Goal: Information Seeking & Learning: Learn about a topic

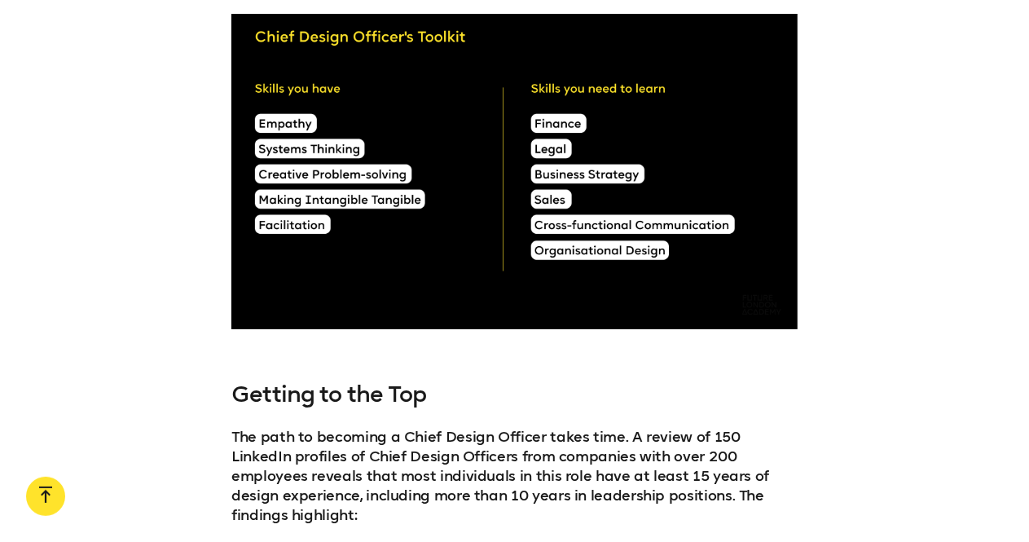
scroll to position [6110, 0]
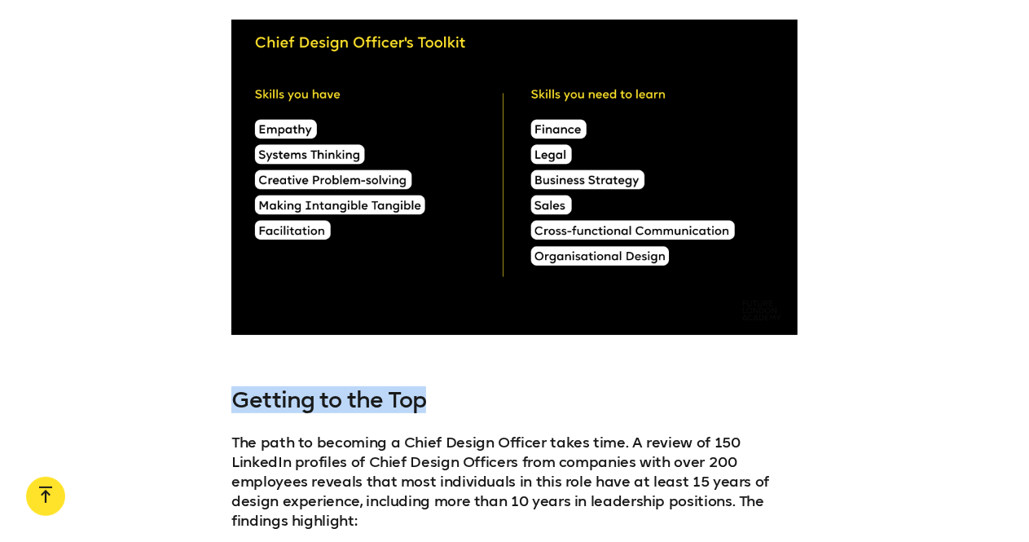
drag, startPoint x: 239, startPoint y: 353, endPoint x: 501, endPoint y: 364, distance: 262.5
click at [500, 387] on h3 "Getting to the Top" at bounding box center [514, 400] width 566 height 26
click at [547, 433] on p "The path to becoming a Chief Design Officer takes time. A review of 150 LinkedI…" at bounding box center [514, 482] width 566 height 98
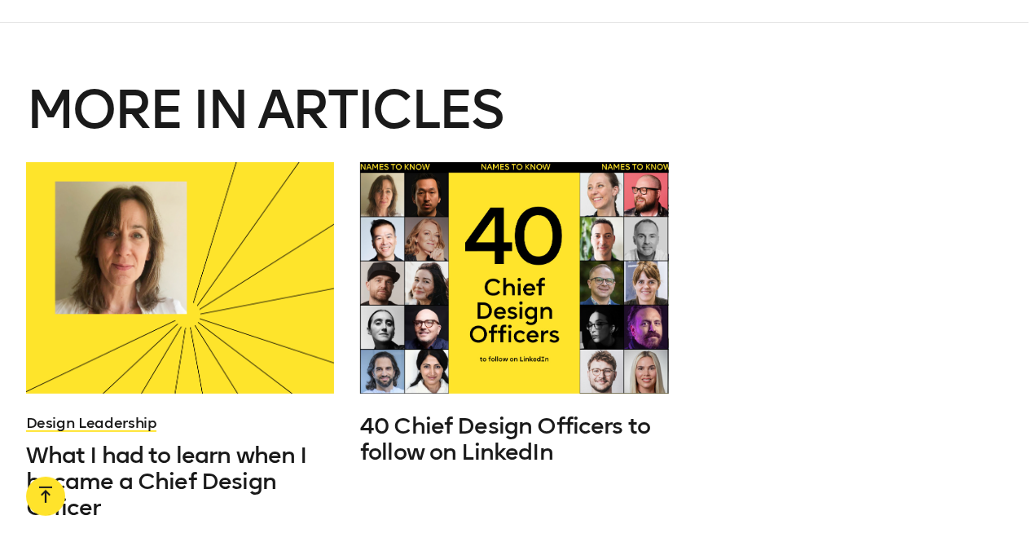
scroll to position [8472, 0]
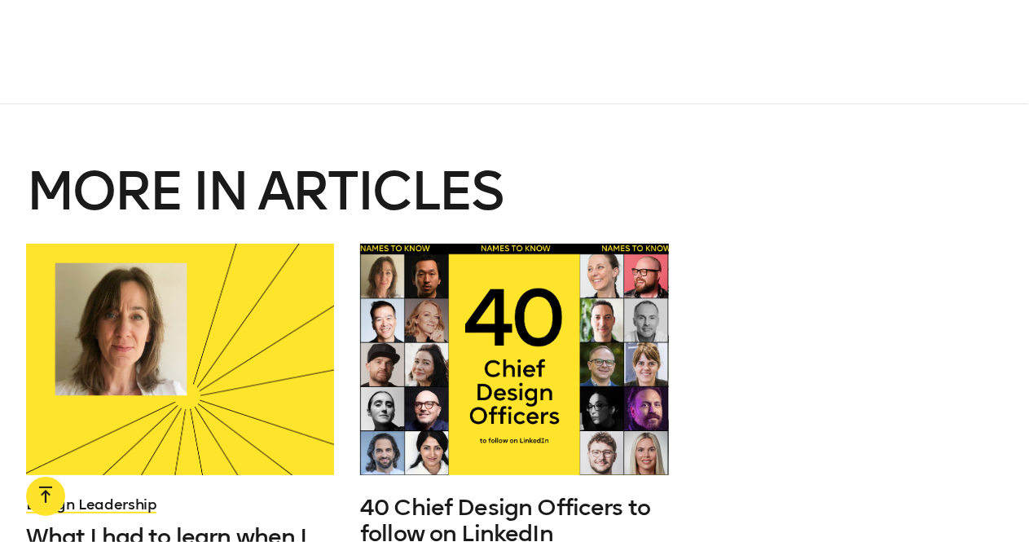
click at [930, 244] on div "Design Leadership What I had to learn when I became a Chief Design Officer 40 C…" at bounding box center [514, 429] width 1003 height 371
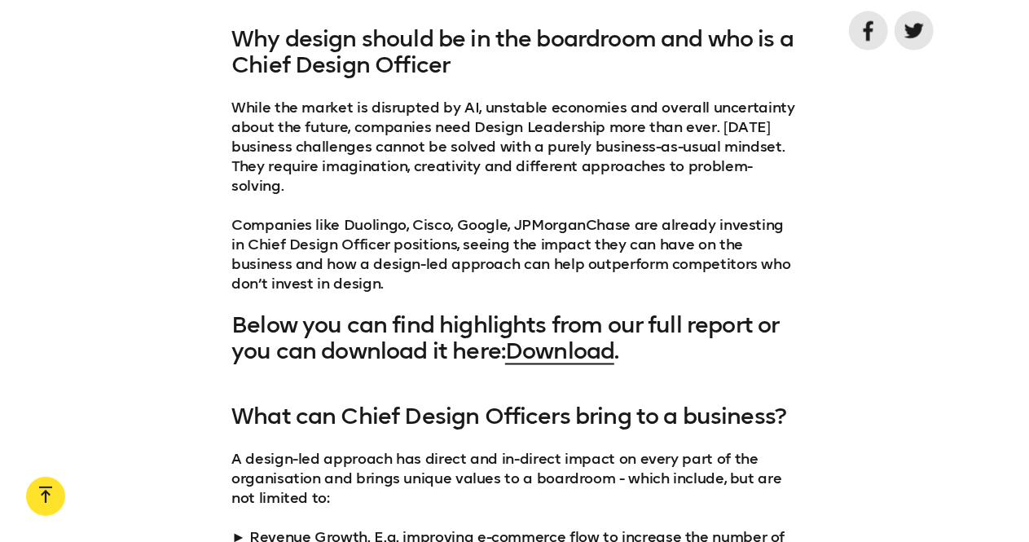
scroll to position [1222, 0]
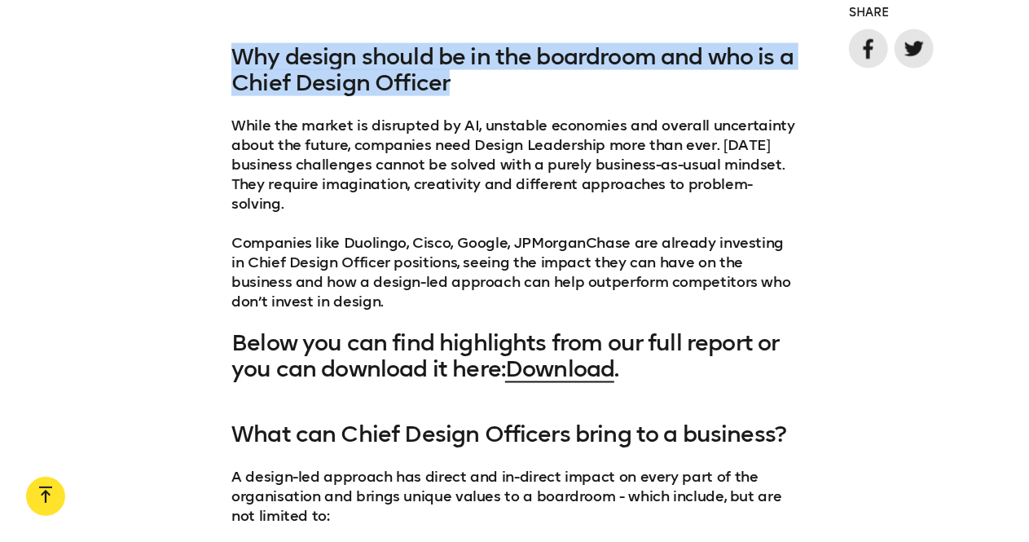
drag, startPoint x: 234, startPoint y: 58, endPoint x: 613, endPoint y: 94, distance: 380.6
click at [613, 94] on h3 "Why design should be in the boardroom and who is a Chief Design Officer" at bounding box center [514, 70] width 566 height 52
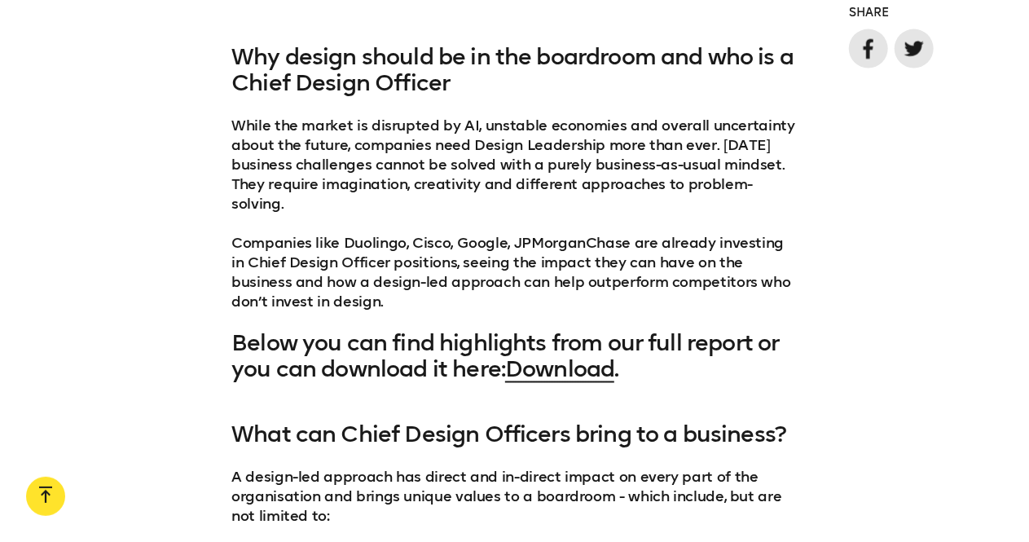
click at [134, 134] on div "Why design should be in the boardroom and who is a Chief Design Officer While t…" at bounding box center [514, 213] width 1029 height 339
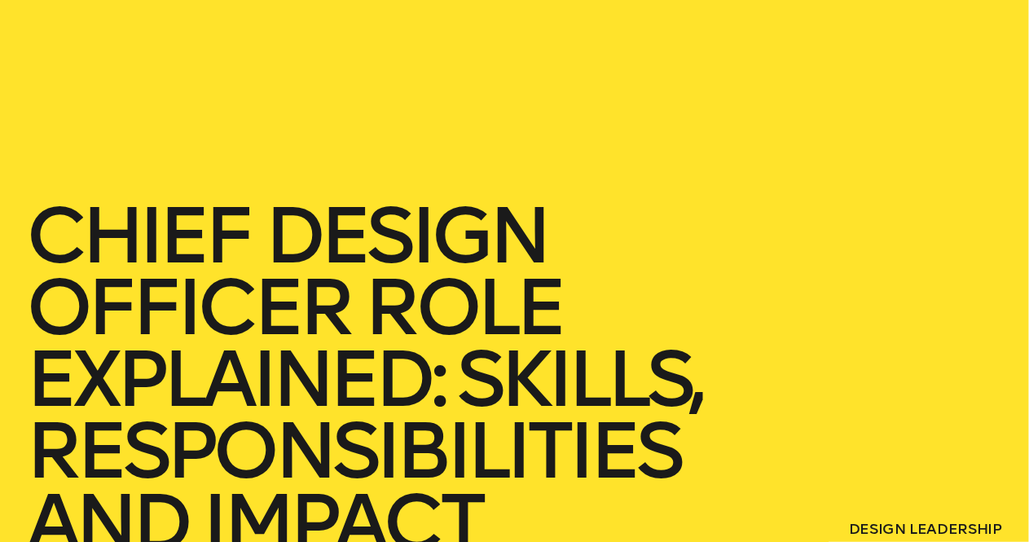
scroll to position [0, 0]
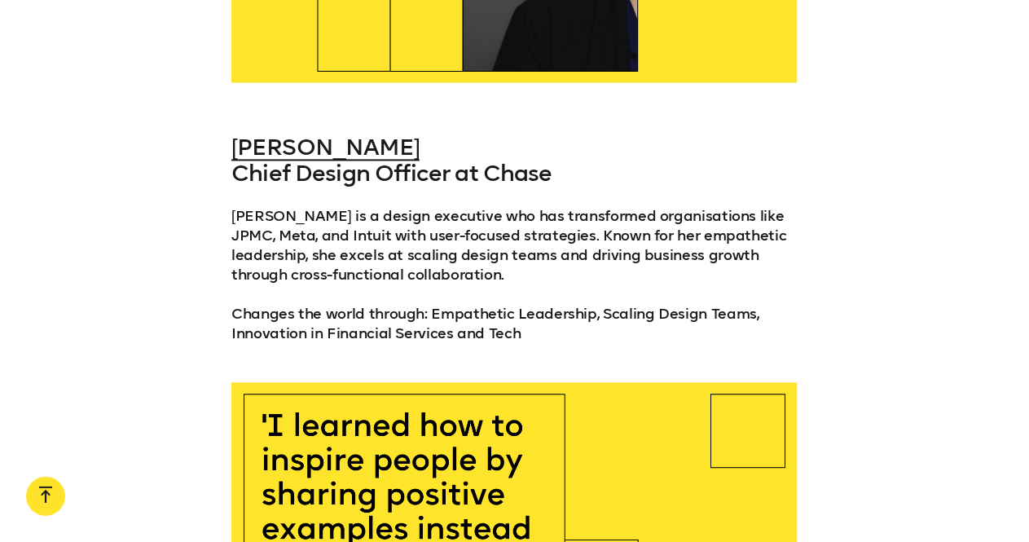
scroll to position [1629, 0]
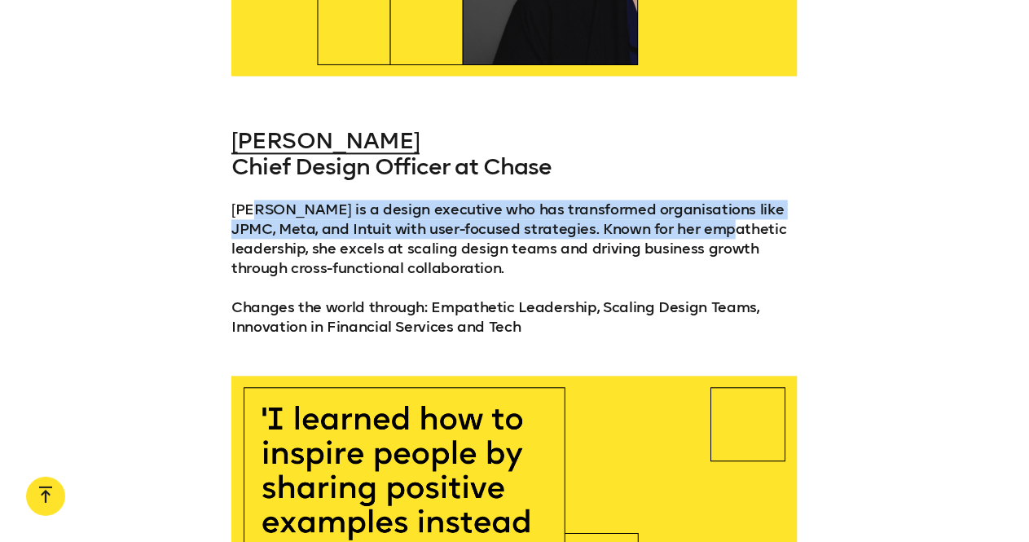
drag, startPoint x: 258, startPoint y: 204, endPoint x: 811, endPoint y: 235, distance: 554.0
click at [806, 222] on div "[PERSON_NAME] Chief Design Officer at [PERSON_NAME] is a design executive who h…" at bounding box center [514, 232] width 1029 height 209
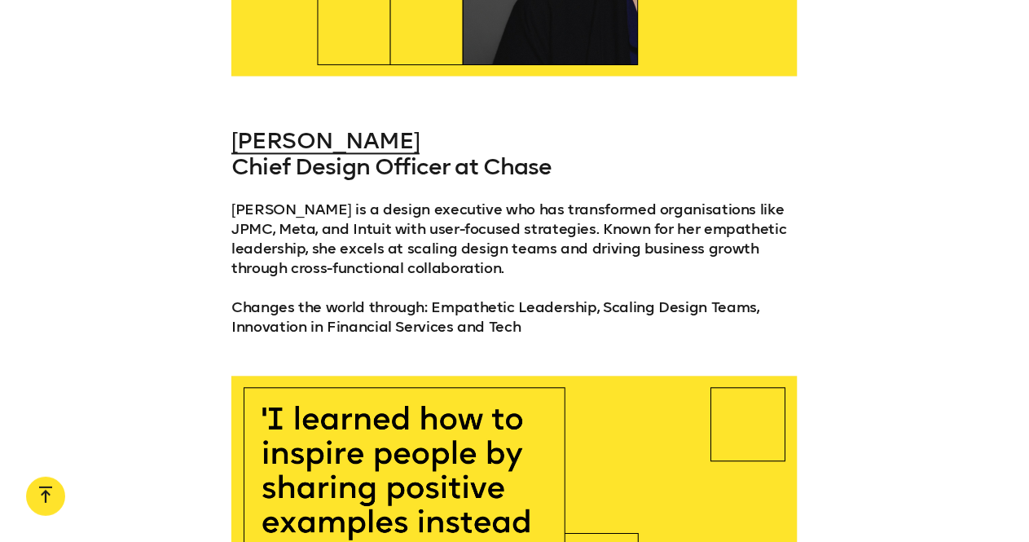
click at [569, 289] on div "[PERSON_NAME] Chief Design Officer at [PERSON_NAME] is a design executive who h…" at bounding box center [514, 232] width 566 height 209
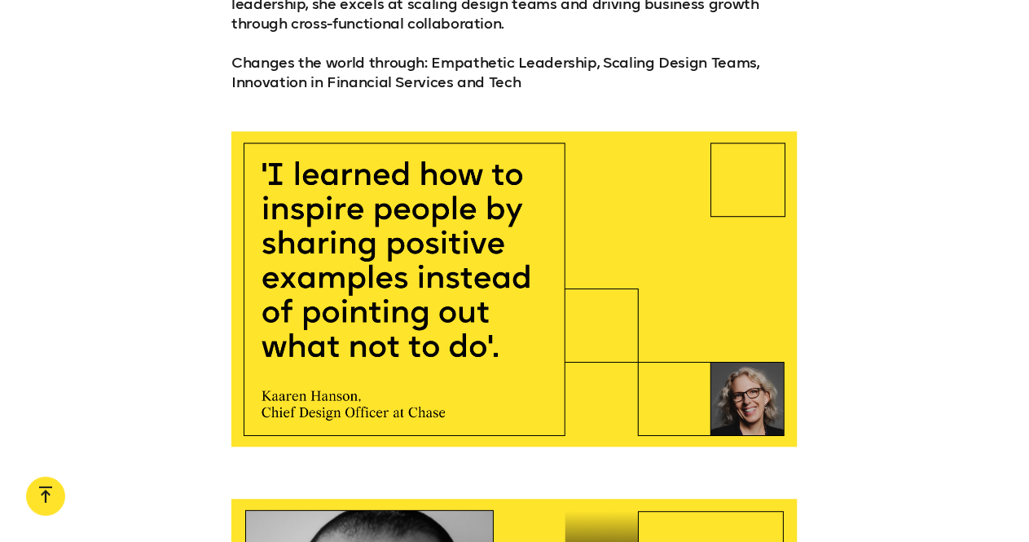
scroll to position [1792, 0]
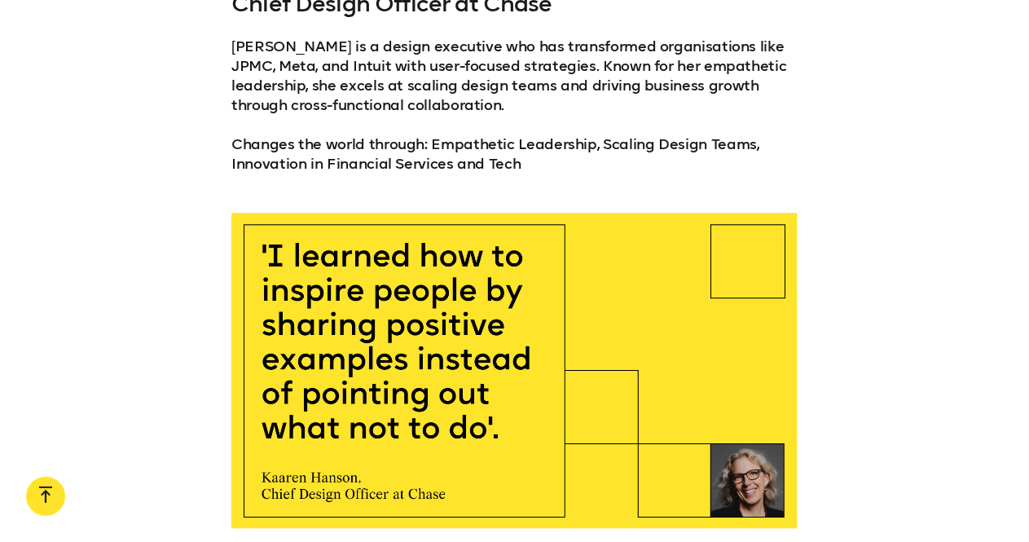
click at [534, 164] on p "Changes the world through: Empathetic Leadership, Scaling Design Teams, Innovat…" at bounding box center [514, 153] width 566 height 39
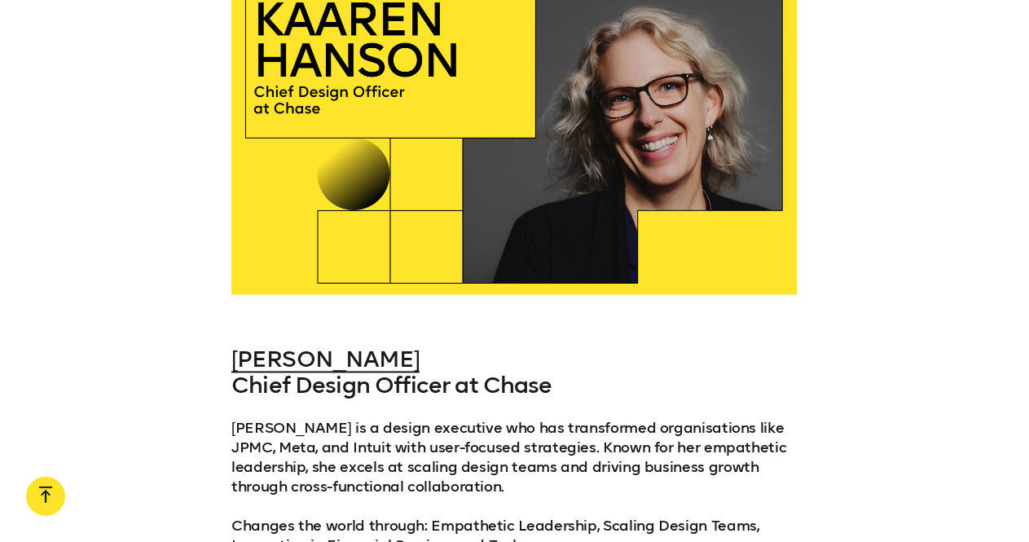
scroll to position [1385, 0]
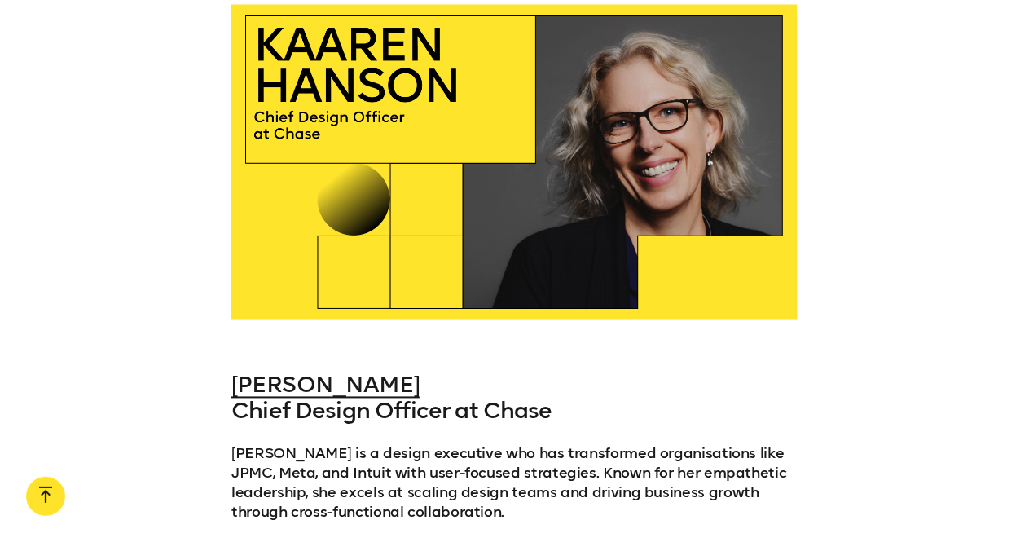
click at [881, 372] on div "[PERSON_NAME] Chief Design Officer at [PERSON_NAME] is a design executive who h…" at bounding box center [514, 476] width 1029 height 209
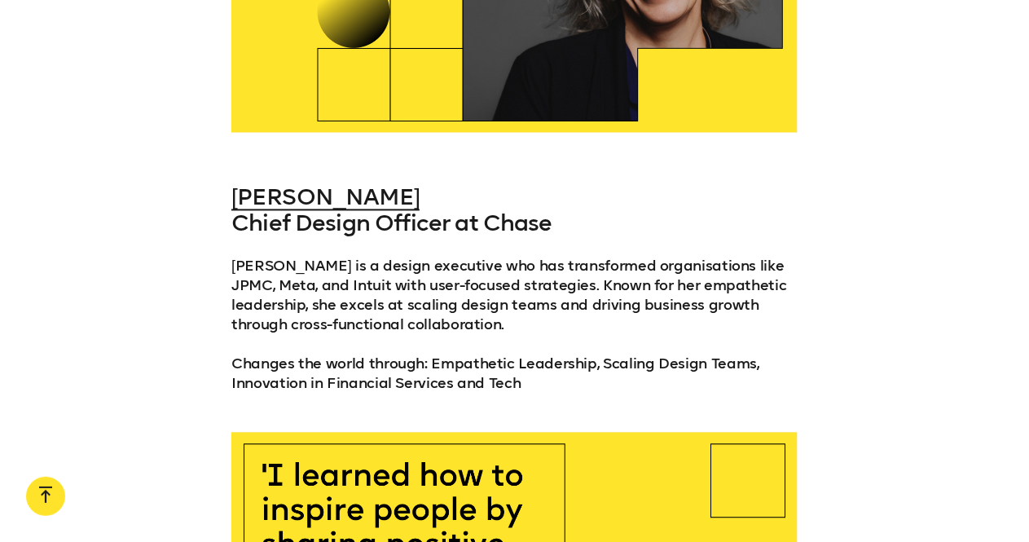
scroll to position [1548, 0]
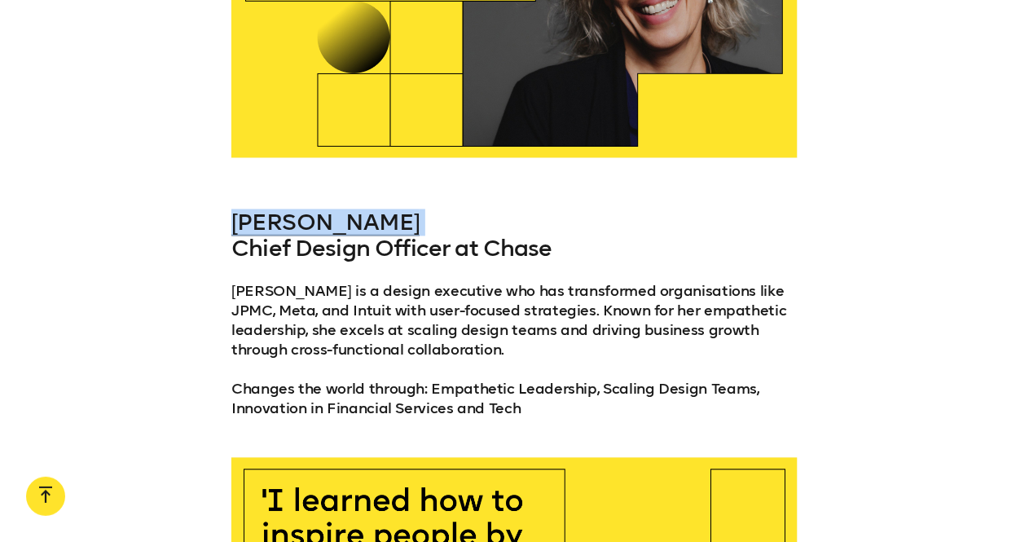
drag, startPoint x: 231, startPoint y: 219, endPoint x: 442, endPoint y: 216, distance: 211.0
click at [442, 216] on div "[PERSON_NAME] Chief Design Officer at [PERSON_NAME] is a design executive who h…" at bounding box center [514, 313] width 1029 height 209
copy h3 "[PERSON_NAME]"
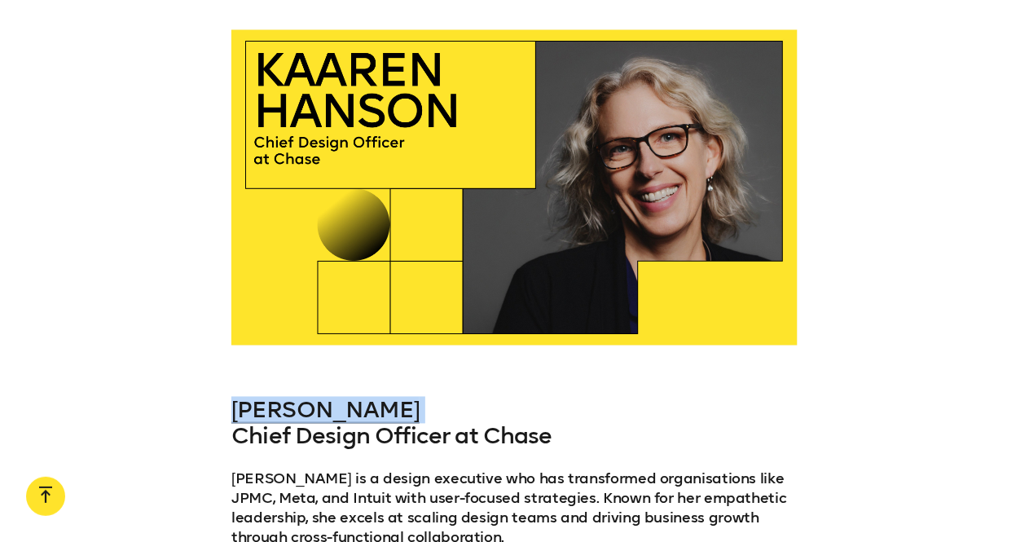
scroll to position [1385, 0]
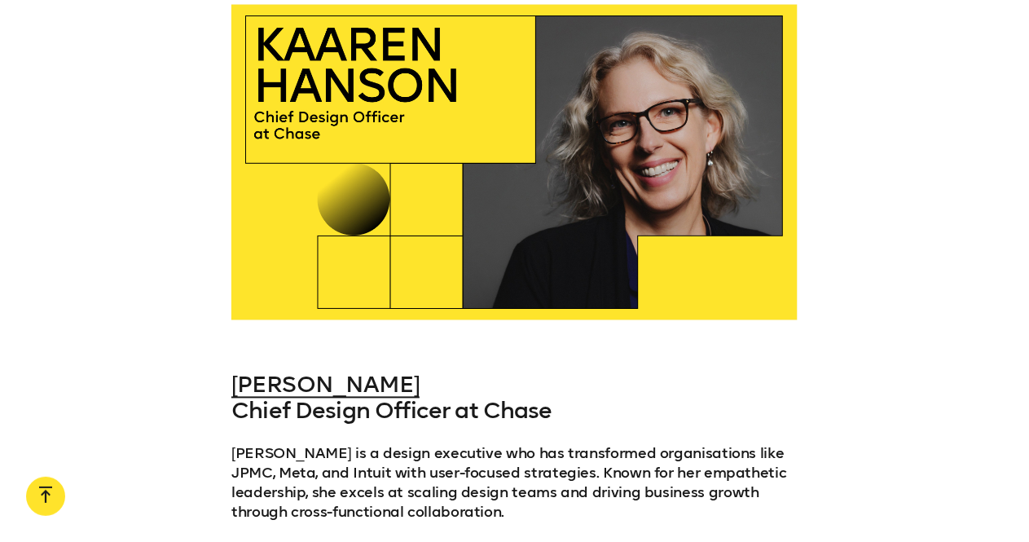
click at [647, 404] on h3 "[PERSON_NAME] Chief Design Officer at Chase" at bounding box center [514, 398] width 566 height 52
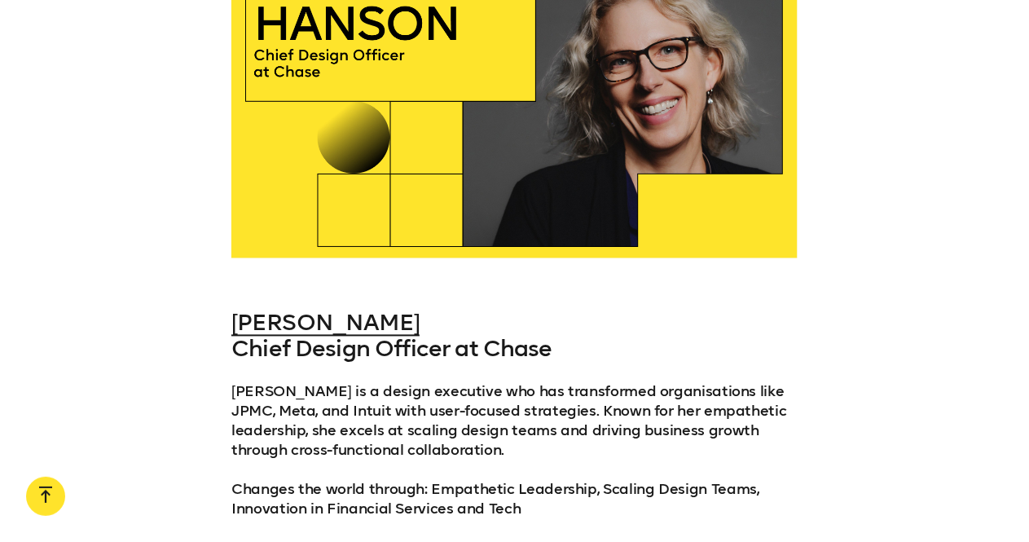
scroll to position [1466, 0]
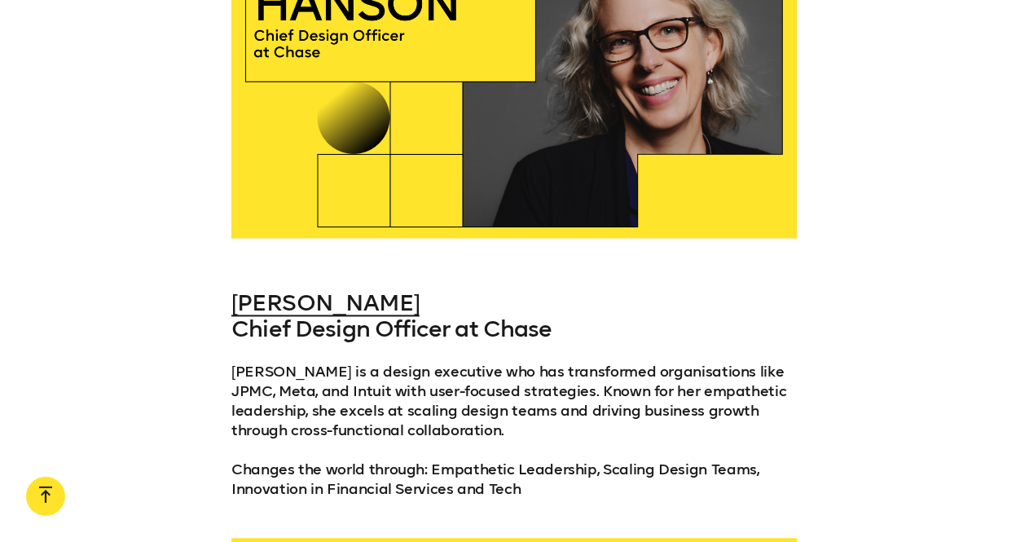
click at [539, 411] on p "[PERSON_NAME] is a design executive who has transformed organisations like JPMC…" at bounding box center [514, 401] width 566 height 78
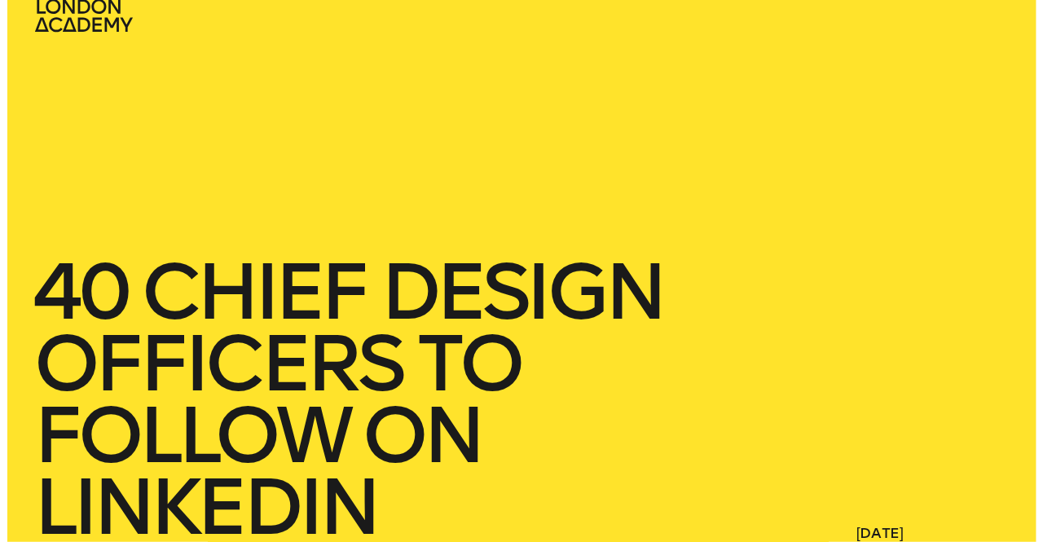
scroll to position [0, 0]
